Goal: Task Accomplishment & Management: Manage account settings

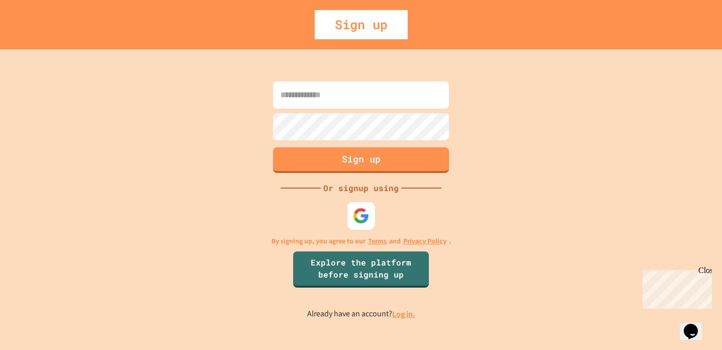
click at [368, 215] on img at bounding box center [361, 216] width 17 height 17
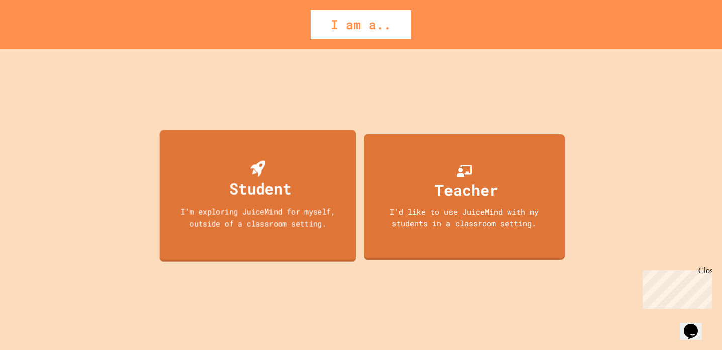
click at [289, 244] on div "Student I'm exploring JuiceMind for myself, outside of a classroom setting." at bounding box center [258, 196] width 197 height 132
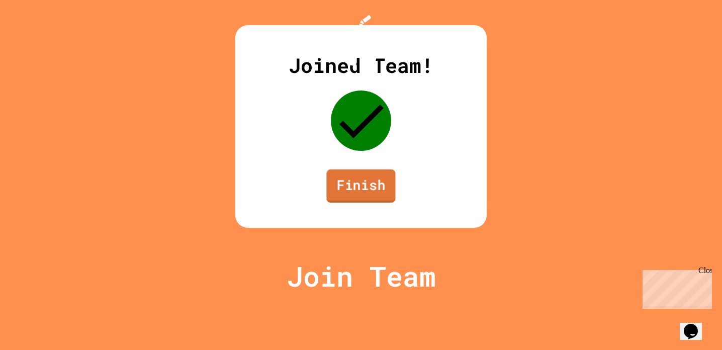
click at [331, 203] on link "Finish" at bounding box center [360, 185] width 69 height 33
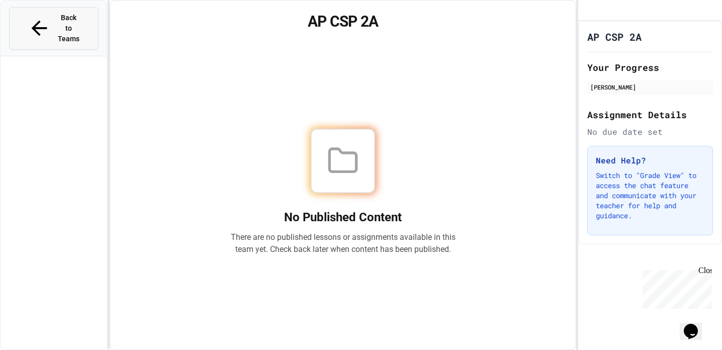
click at [80, 20] on span "Back to Teams" at bounding box center [69, 29] width 24 height 32
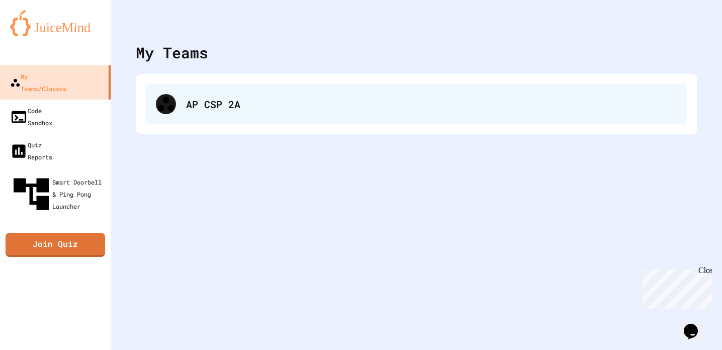
click at [293, 92] on div "AP CSP 2A" at bounding box center [416, 104] width 541 height 40
